Goal: Find specific page/section: Find specific page/section

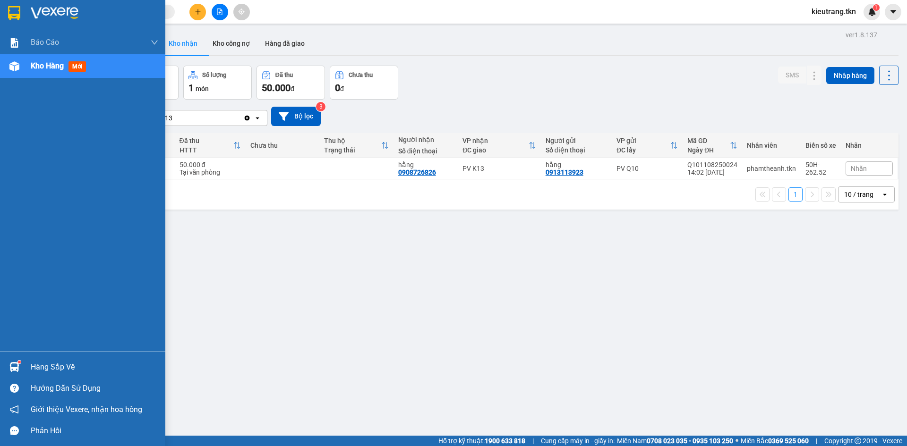
click at [48, 371] on div "Hàng sắp về" at bounding box center [94, 367] width 127 height 14
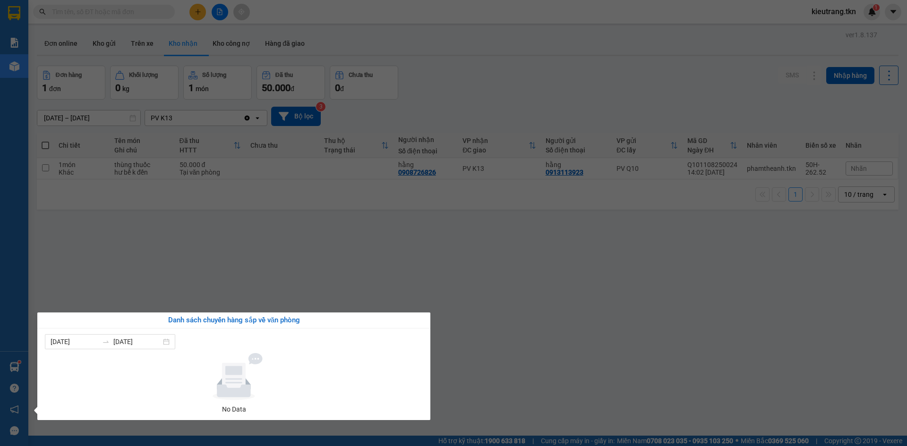
click at [303, 288] on section "Kết quả tìm kiếm ( 7 ) Bộ lọc Mã ĐH Trạng thái Món hàng Thu hộ Tổng cước Chưa c…" at bounding box center [453, 223] width 907 height 446
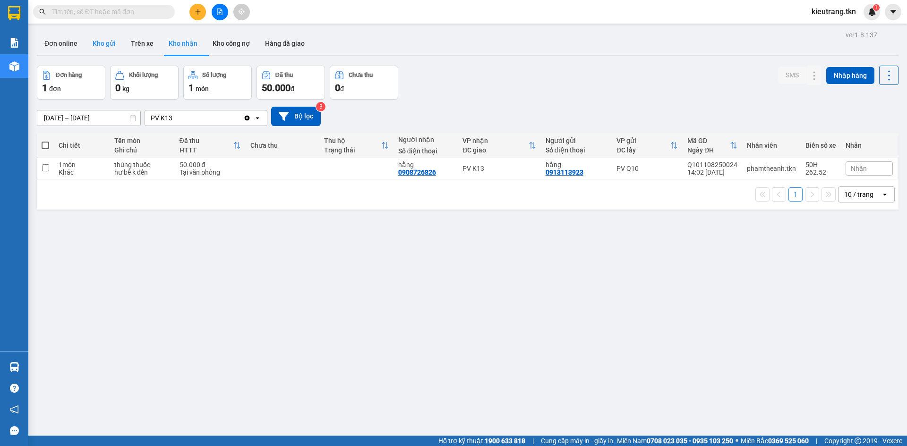
click at [108, 43] on button "Kho gửi" at bounding box center [104, 43] width 38 height 23
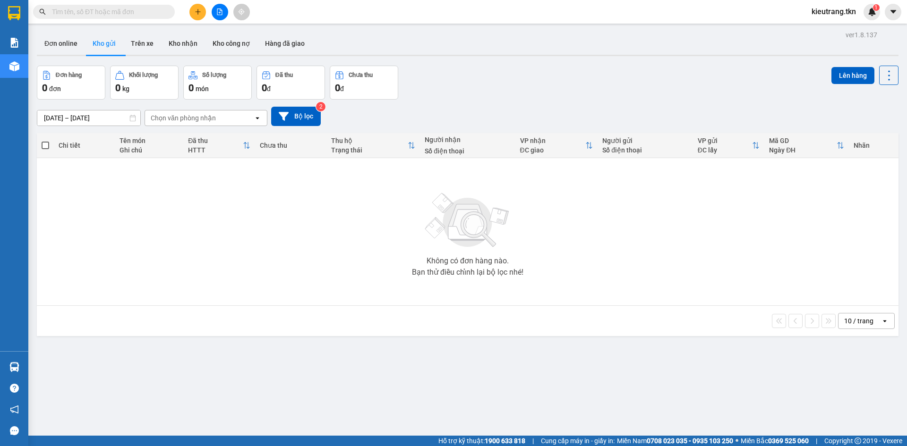
click at [155, 30] on div "ver 1.8.137 Đơn online Kho gửi Trên xe Kho nhận Kho công nợ Hàng đã giao Đơn hà…" at bounding box center [467, 251] width 869 height 446
click at [151, 37] on button "Trên xe" at bounding box center [142, 43] width 38 height 23
